Goal: Information Seeking & Learning: Learn about a topic

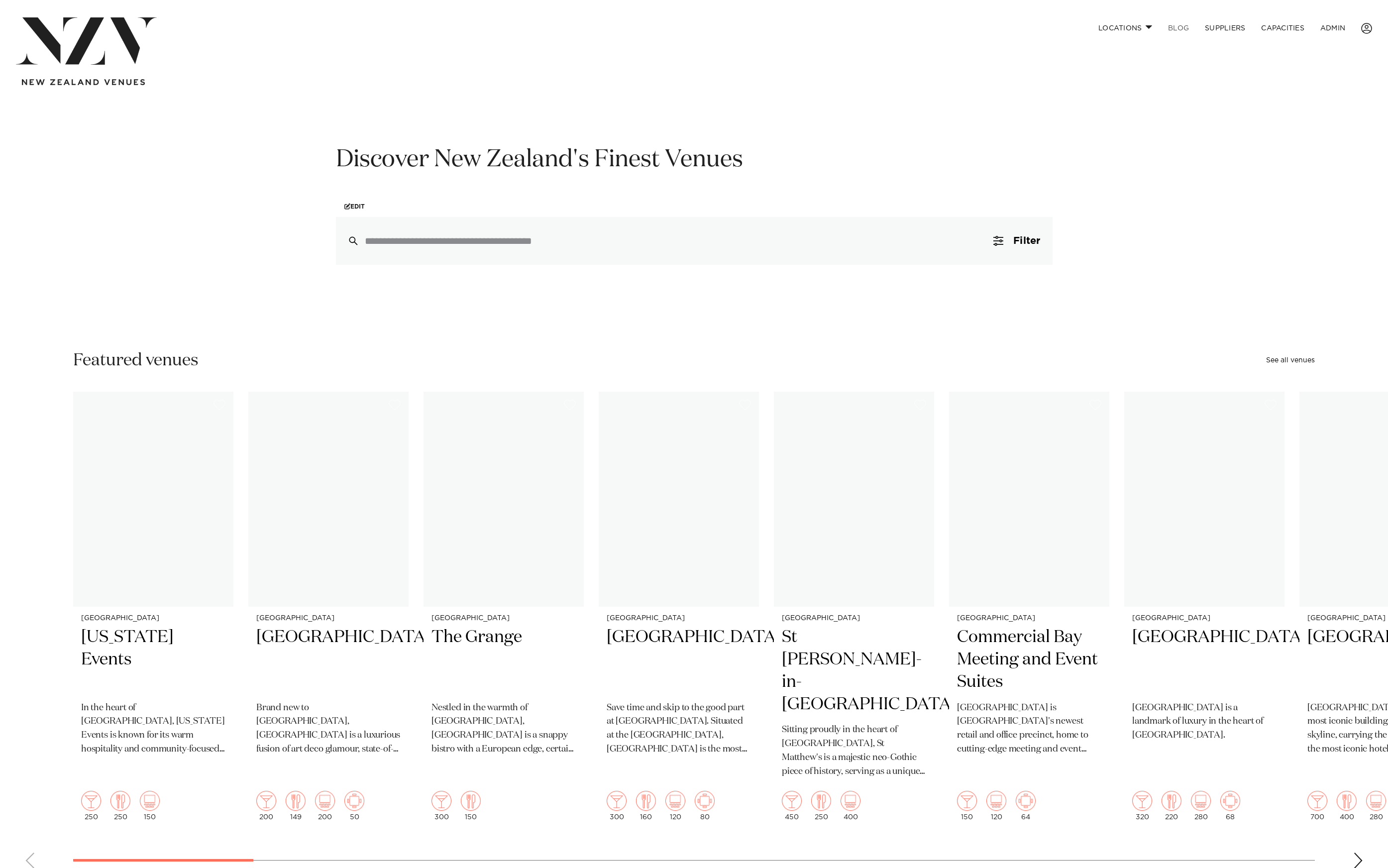
click at [1192, 28] on link "BLOG" at bounding box center [1179, 28] width 37 height 21
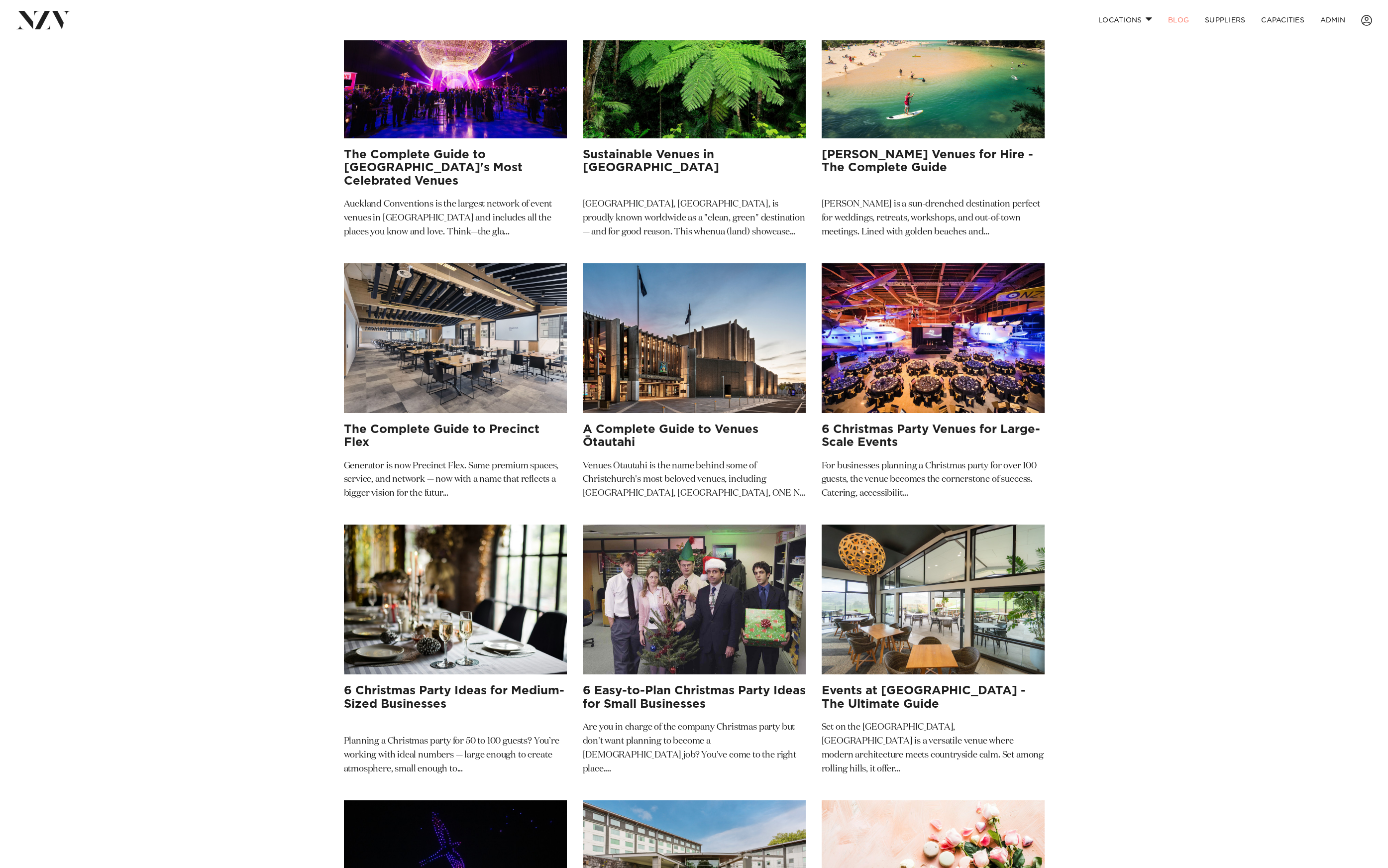
scroll to position [317, 0]
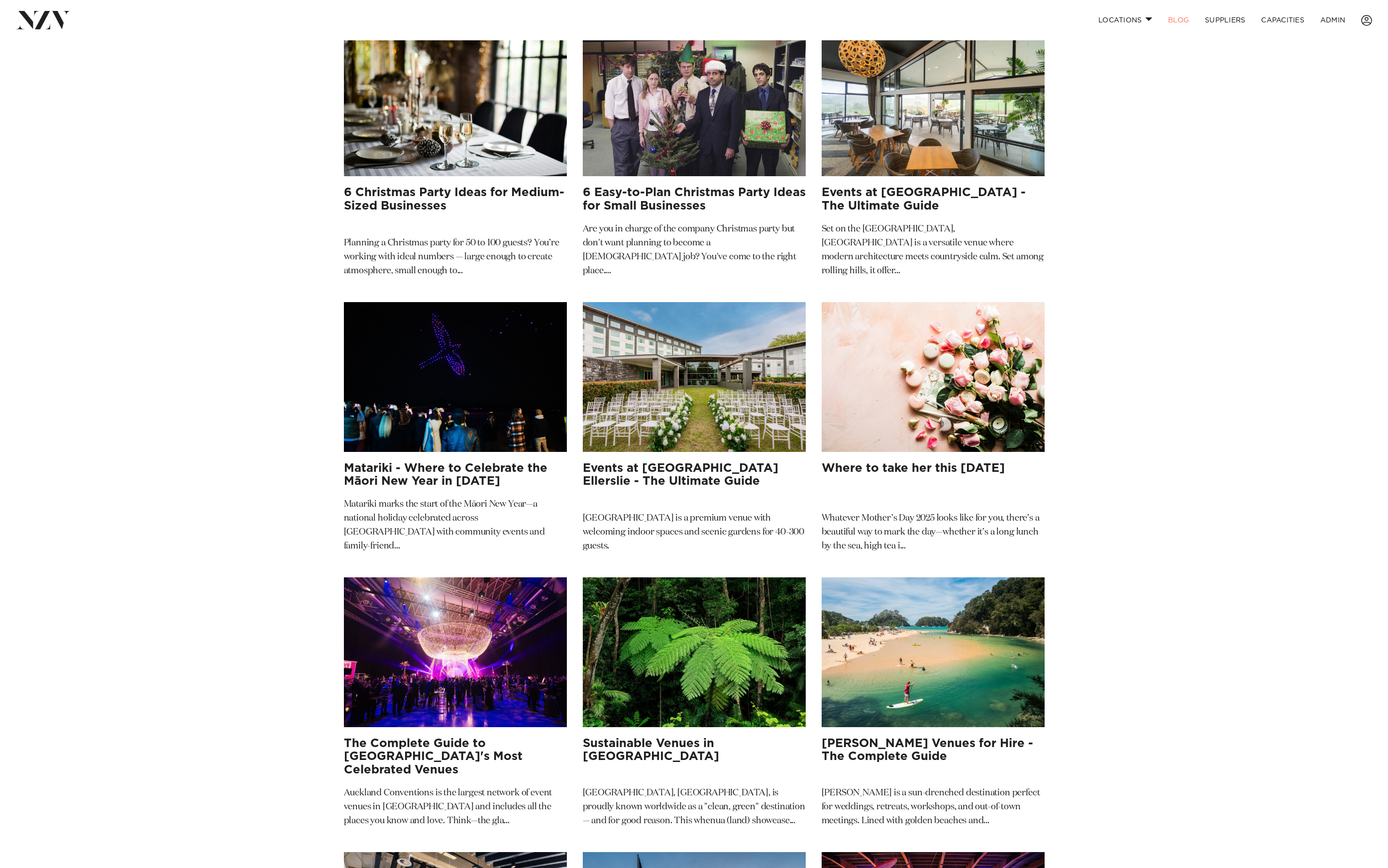
click at [882, 334] on img at bounding box center [934, 377] width 223 height 150
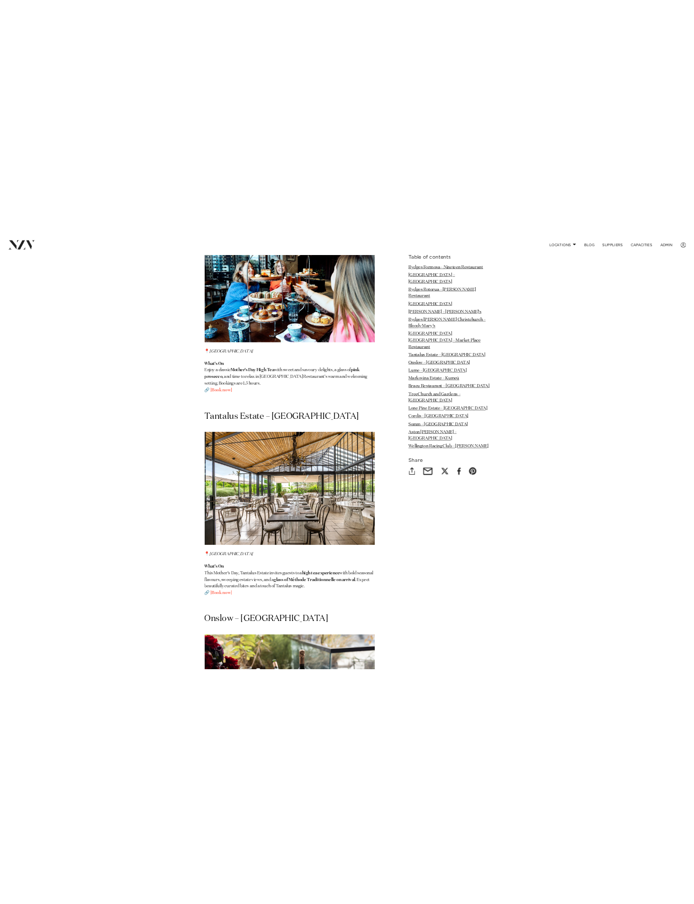
scroll to position [4036, 0]
